Goal: Task Accomplishment & Management: Use online tool/utility

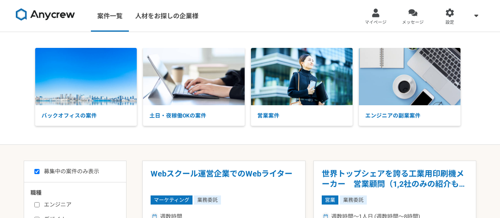
select select "2"
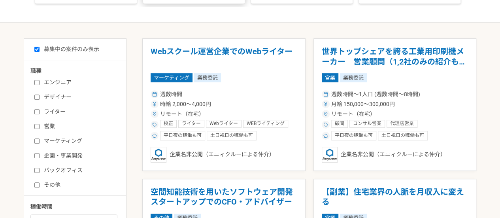
scroll to position [123, 0]
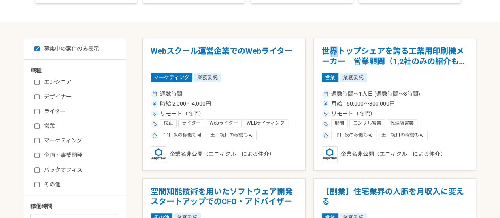
click at [333, 53] on h1 "世界トップシェアを誇る工業用印刷機メーカー　営業顧問（1,2社のみの紹介も歓迎）" at bounding box center [395, 56] width 147 height 20
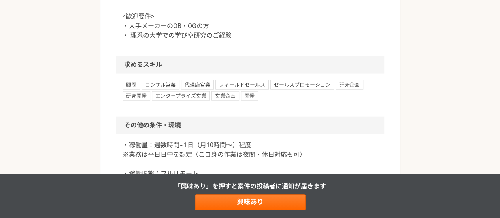
scroll to position [853, 0]
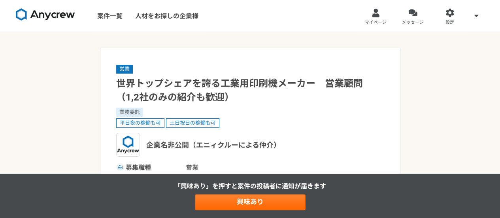
select select "2"
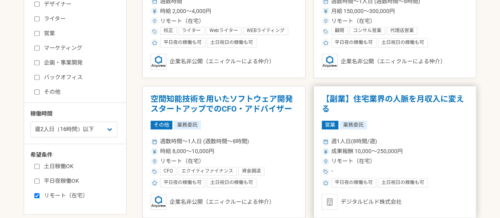
scroll to position [253, 0]
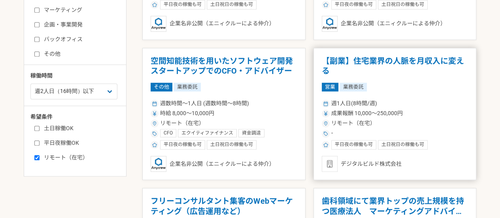
click at [419, 77] on article "【副業】住宅業界の人脈を月収入に変える 営業 業務委託 週1人日(8時間/週) 成果報酬 10,000〜250,000円 リモート（在宅） - 平日夜の稼働も…" at bounding box center [394, 114] width 163 height 132
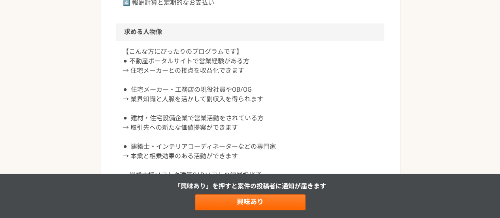
scroll to position [461, 0]
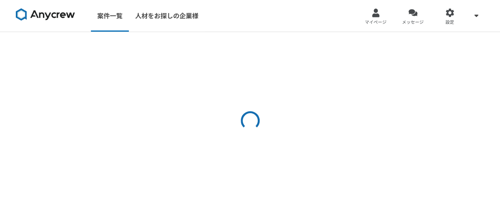
select select "2"
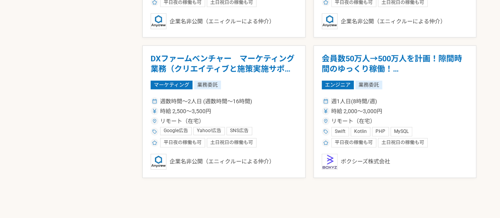
scroll to position [1096, 0]
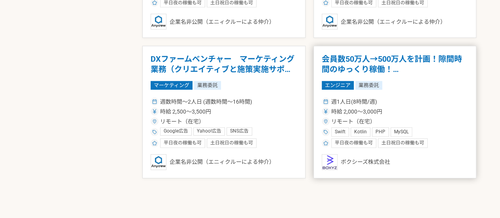
click at [406, 61] on h1 "会員数50万人→500万人を計画！隙間時間のゆっくり稼働！[GEOGRAPHIC_DATA]を募集！" at bounding box center [395, 64] width 147 height 20
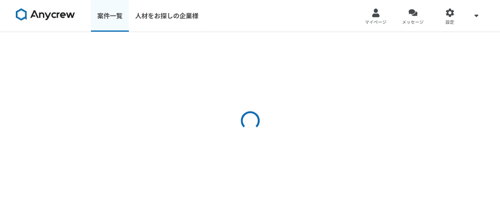
select select "2"
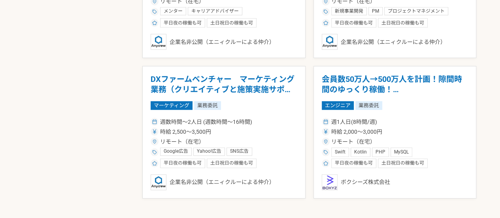
scroll to position [1087, 0]
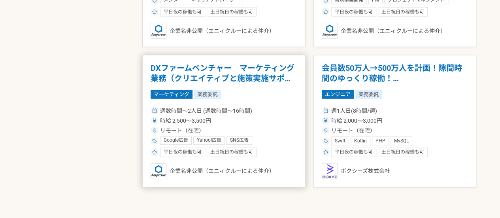
click at [246, 66] on h1 "DXファームベンチャー　マーケティング業務（クリエイティブと施策実施サポート）" at bounding box center [224, 73] width 147 height 20
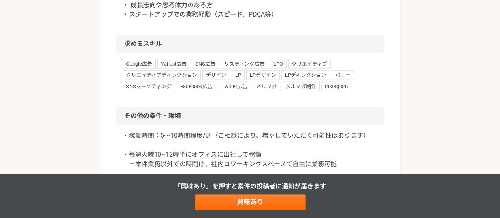
scroll to position [912, 0]
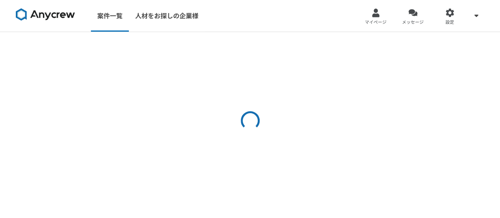
select select "2"
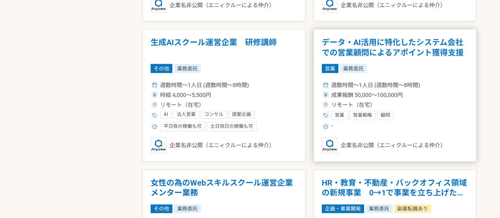
scroll to position [831, 0]
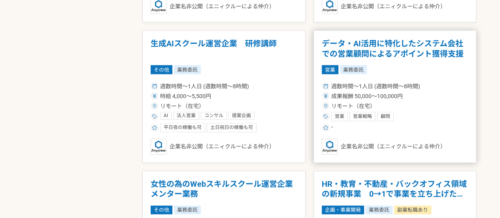
click at [378, 45] on h1 "データ・AI活用に特化したシステム会社での営業顧問によるアポイント獲得支援" at bounding box center [395, 49] width 147 height 20
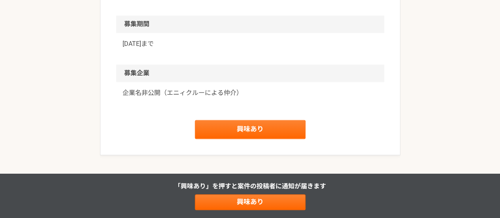
scroll to position [614, 0]
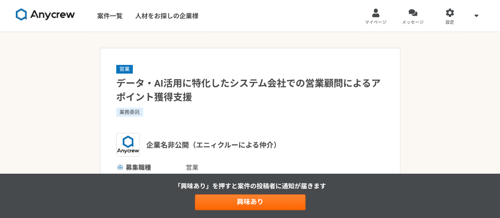
select select "2"
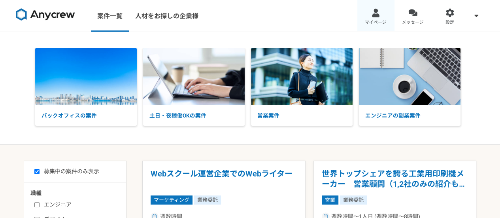
click at [374, 11] on div at bounding box center [375, 12] width 9 height 9
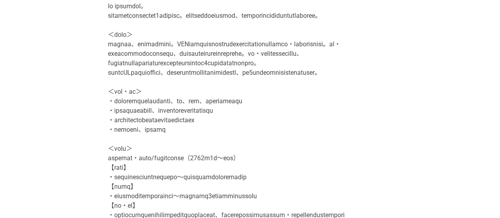
scroll to position [135, 0]
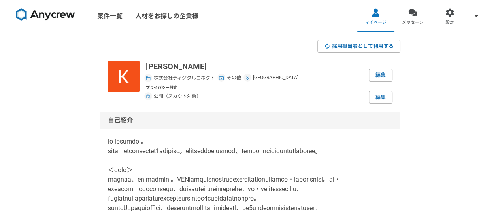
select select "2"
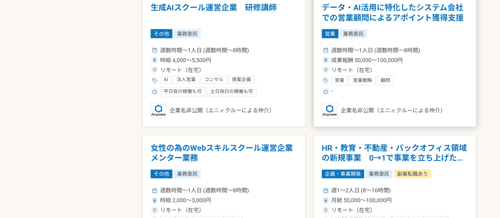
scroll to position [866, 0]
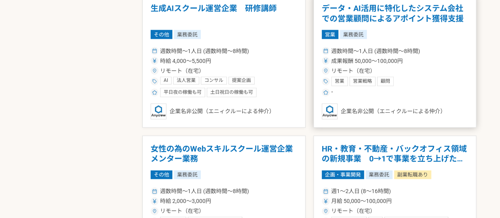
click at [391, 4] on h1 "データ・AI活用に特化したシステム会社での営業顧問によるアポイント獲得支援" at bounding box center [395, 14] width 147 height 20
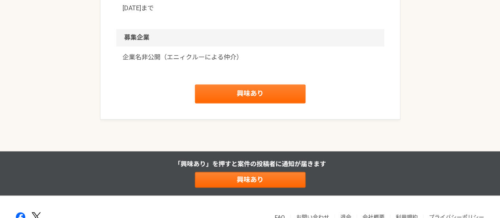
scroll to position [650, 0]
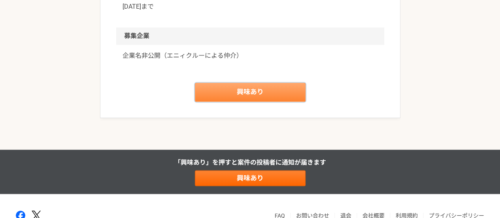
click at [256, 96] on link "興味あり" at bounding box center [250, 92] width 111 height 19
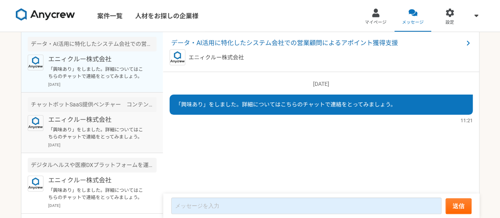
click at [87, 135] on p "「興味あり」をしました。詳細についてはこちらのチャットで連絡をとってみましょう。" at bounding box center [97, 133] width 98 height 14
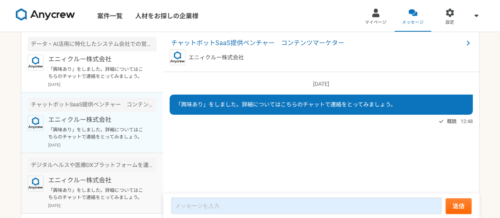
click at [74, 177] on p "エニィクルー株式会社" at bounding box center [97, 180] width 98 height 9
click at [74, 131] on p "「興味あり」をしました。詳細についてはこちらのチャットで連絡をとってみましょう。" at bounding box center [97, 133] width 98 height 14
click at [98, 74] on p "「興味あり」をしました。詳細についてはこちらのチャットで連絡をとってみましょう。" at bounding box center [97, 73] width 98 height 14
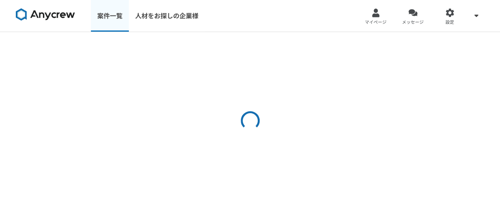
select select "2"
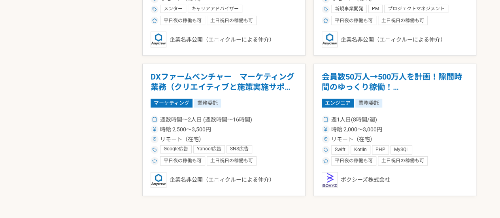
scroll to position [1026, 0]
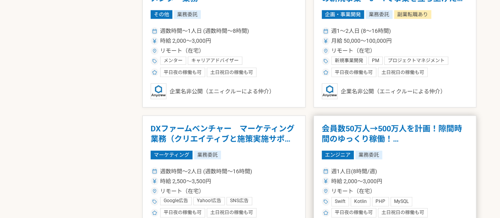
click at [382, 136] on h1 "会員数50万人→500万人を計画！隙間時間のゆっくり稼働！[GEOGRAPHIC_DATA]を募集！" at bounding box center [395, 134] width 147 height 20
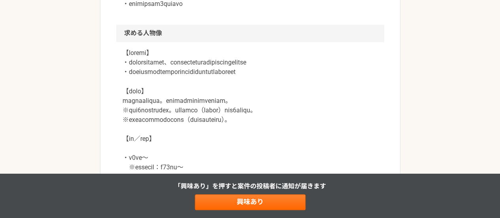
scroll to position [675, 0]
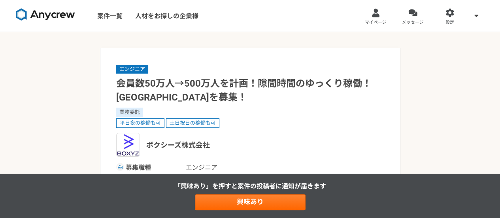
select select "2"
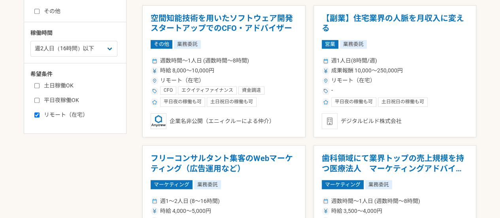
scroll to position [297, 0]
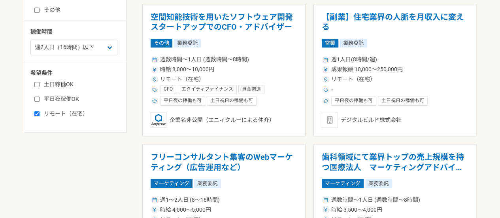
click at [62, 113] on label "リモート（在宅）" at bounding box center [79, 114] width 91 height 8
click at [40, 113] on input "リモート（在宅）" at bounding box center [36, 113] width 5 height 5
checkbox input "false"
click at [62, 85] on label "土日稼働OK" at bounding box center [79, 84] width 91 height 8
click at [40, 85] on input "土日稼働OK" at bounding box center [36, 84] width 5 height 5
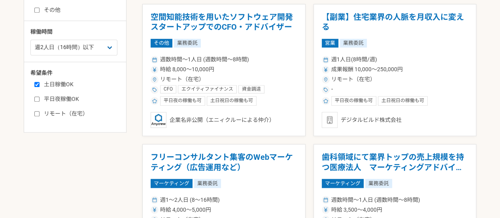
checkbox input "true"
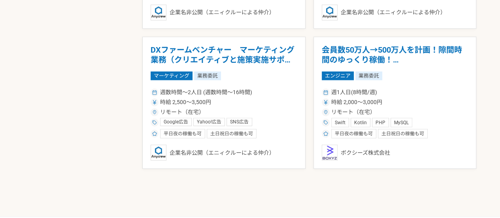
scroll to position [965, 0]
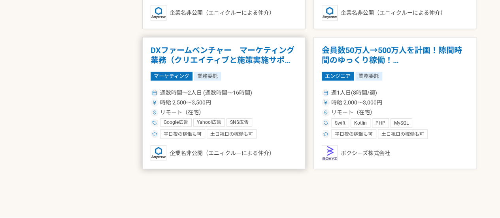
click at [270, 42] on article "DXファームベンチャー　マーケティング業務（クリエイティブと施策実施サポート） マーケティング 業務委託 週数時間〜2人日 (週数時間〜16時間) 時給 2,…" at bounding box center [223, 103] width 163 height 132
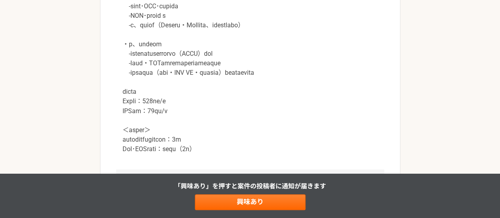
scroll to position [705, 0]
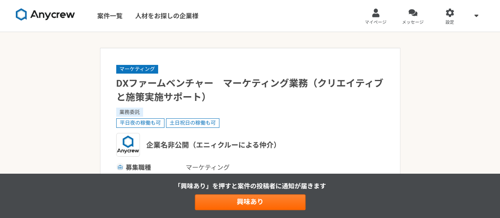
select select "2"
